Goal: Find specific page/section: Find specific page/section

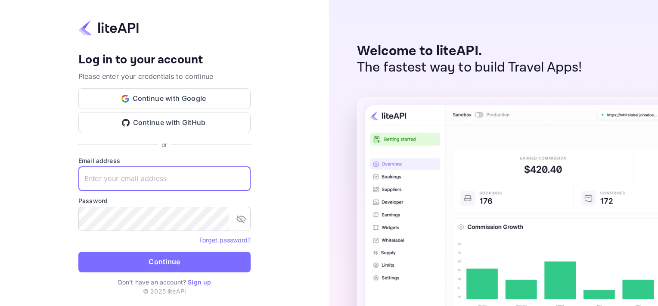
click at [125, 179] on input "text" at bounding box center [164, 179] width 172 height 24
type input "yahav@skygini.com"
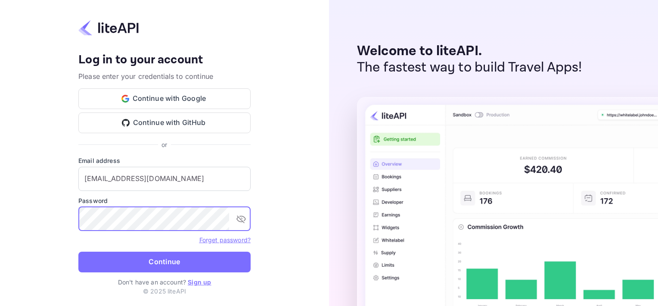
click at [242, 220] on icon "toggle password visibility" at bounding box center [241, 219] width 10 height 10
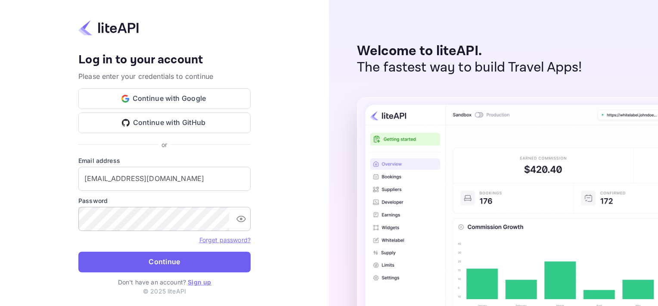
click at [171, 260] on button "Continue" at bounding box center [164, 262] width 172 height 21
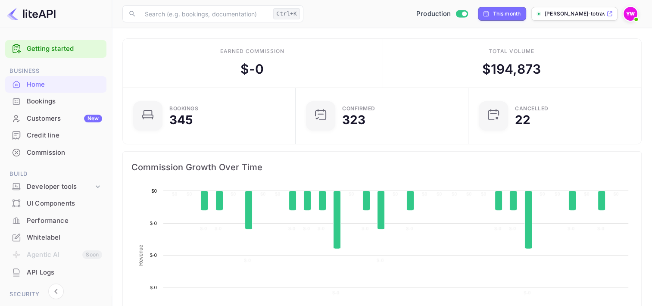
scroll to position [134, 161]
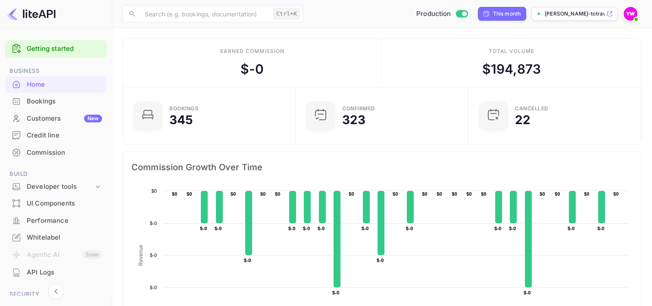
click at [40, 100] on div "Bookings" at bounding box center [64, 101] width 75 height 10
